Goal: Task Accomplishment & Management: Use online tool/utility

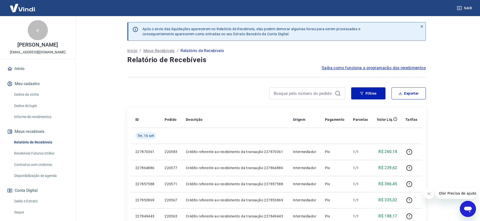
scroll to position [25, 0]
click at [374, 91] on button "Filtros" at bounding box center [368, 94] width 34 height 12
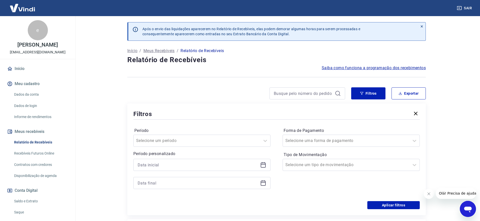
click at [264, 166] on icon at bounding box center [263, 165] width 6 height 6
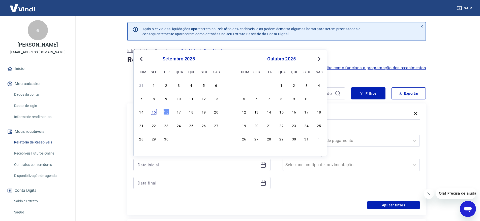
click at [153, 113] on div "15" at bounding box center [154, 112] width 6 height 6
type input "15/09/2025"
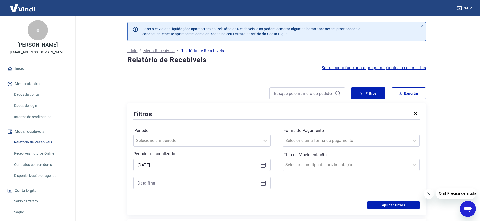
click at [267, 183] on div at bounding box center [201, 183] width 137 height 12
click at [265, 183] on icon at bounding box center [263, 183] width 5 height 1
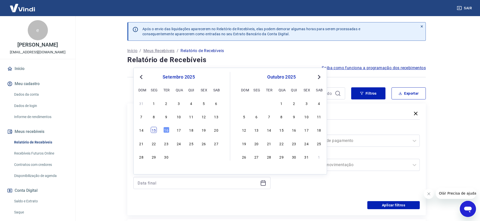
click at [152, 130] on div "15" at bounding box center [154, 130] width 6 height 6
type input "15/09/2025"
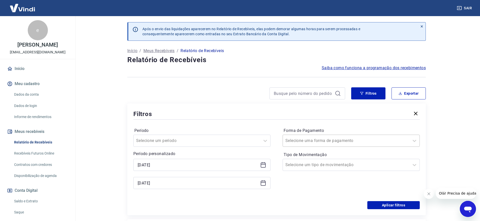
click at [390, 142] on div at bounding box center [347, 140] width 122 height 7
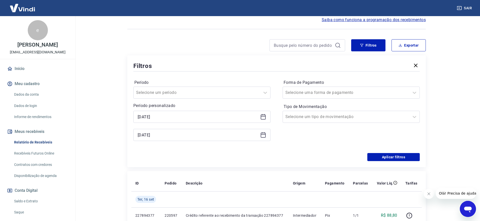
scroll to position [50, 0]
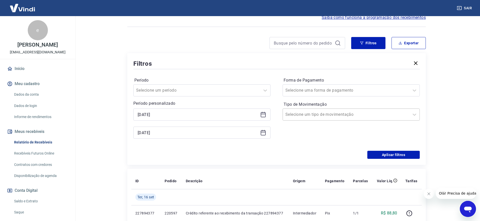
click at [333, 116] on div at bounding box center [347, 114] width 122 height 7
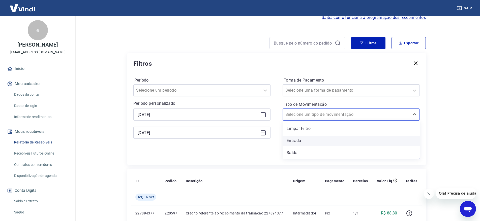
click at [292, 144] on div "Entrada" at bounding box center [351, 141] width 137 height 10
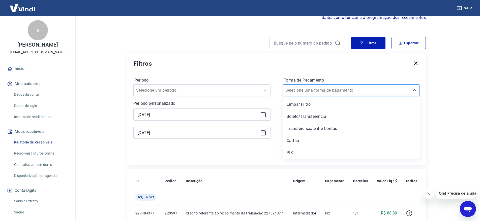
click at [302, 88] on input "Forma de Pagamento" at bounding box center [311, 91] width 51 height 6
drag, startPoint x: 297, startPoint y: 113, endPoint x: 259, endPoint y: 118, distance: 38.1
click at [297, 113] on div "Boleto/Transferência" at bounding box center [351, 117] width 137 height 10
click at [294, 116] on input "Tipo de Movimentação" at bounding box center [311, 115] width 51 height 6
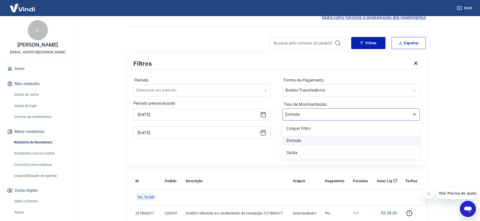
click at [290, 143] on div "Entrada" at bounding box center [351, 141] width 137 height 10
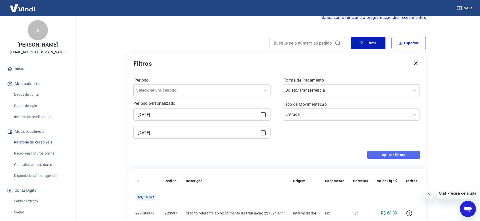
click at [402, 157] on button "Aplicar filtros" at bounding box center [393, 155] width 52 height 8
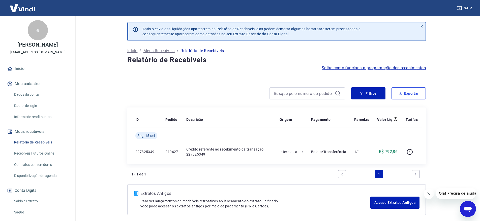
click at [412, 94] on button "Exportar" at bounding box center [409, 94] width 34 height 12
type input "15/09/2025"
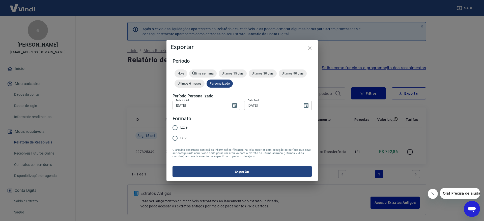
click at [181, 127] on span "Excel" at bounding box center [184, 127] width 8 height 5
click at [180, 127] on input "Excel" at bounding box center [175, 128] width 11 height 11
radio input "true"
drag, startPoint x: 257, startPoint y: 172, endPoint x: 325, endPoint y: 166, distance: 69.1
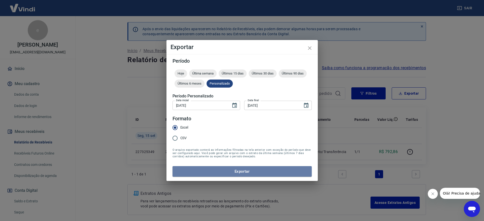
click at [257, 172] on button "Exportar" at bounding box center [242, 171] width 139 height 11
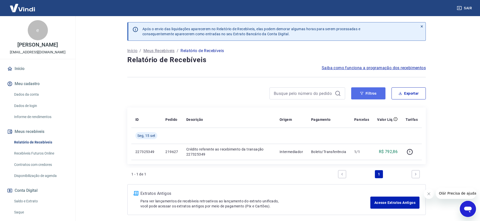
click at [371, 98] on button "Filtros" at bounding box center [368, 94] width 34 height 12
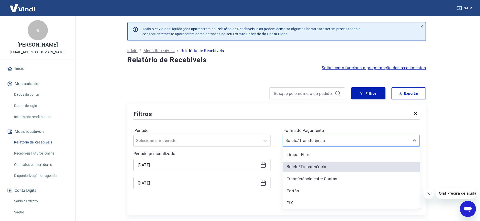
click at [352, 141] on div at bounding box center [347, 140] width 122 height 7
click at [293, 204] on div "PIX" at bounding box center [351, 204] width 137 height 10
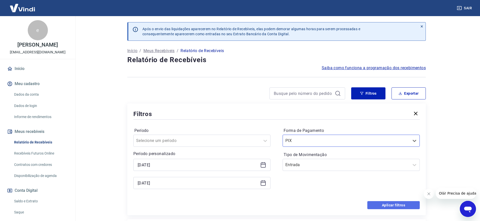
click at [394, 205] on button "Aplicar filtros" at bounding box center [393, 206] width 52 height 8
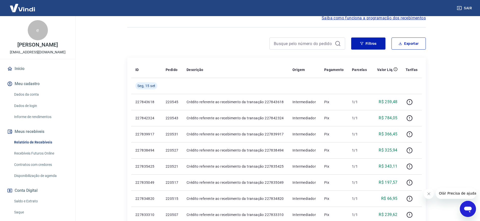
scroll to position [25, 0]
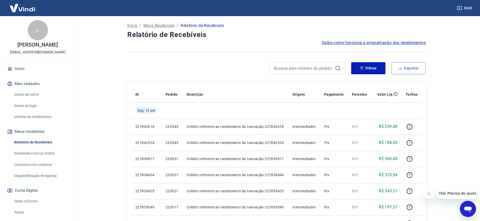
click at [414, 67] on button "Exportar" at bounding box center [409, 68] width 34 height 12
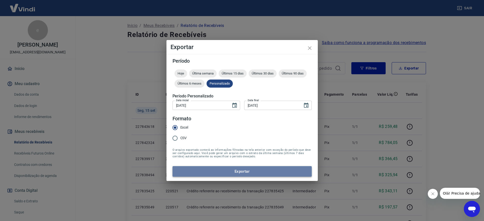
click at [263, 171] on button "Exportar" at bounding box center [242, 171] width 139 height 11
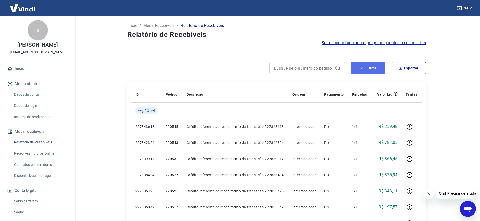
click at [372, 64] on button "Filtros" at bounding box center [368, 68] width 34 height 12
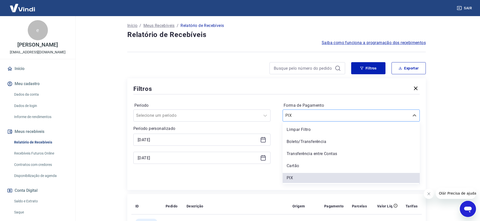
click at [310, 119] on input "Forma de Pagamento" at bounding box center [311, 116] width 51 height 6
click at [306, 129] on div "Limpar Filtro" at bounding box center [351, 130] width 137 height 10
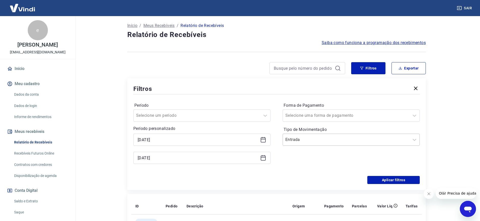
click at [310, 139] on input "Tipo de Movimentação" at bounding box center [311, 140] width 51 height 6
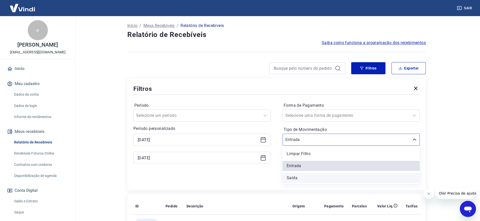
click at [299, 177] on div "Saída" at bounding box center [351, 178] width 137 height 10
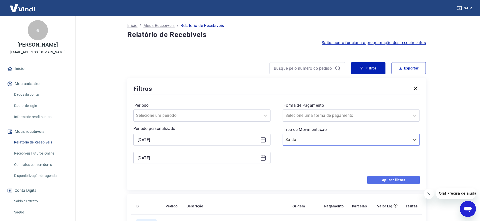
click at [403, 180] on button "Aplicar filtros" at bounding box center [393, 180] width 52 height 8
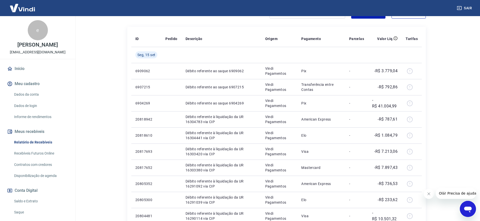
scroll to position [76, 0]
